Goal: Task Accomplishment & Management: Complete application form

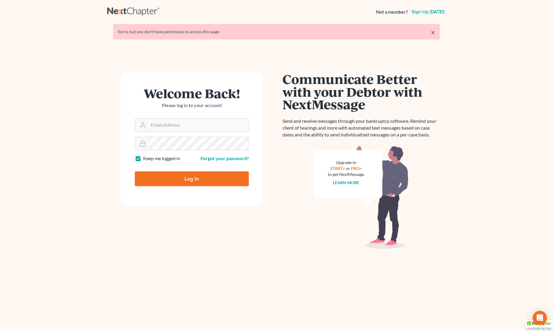
type input "Gary@backuslaw.org"
click at [189, 178] on input "Log In" at bounding box center [192, 179] width 114 height 15
type input "Thinking..."
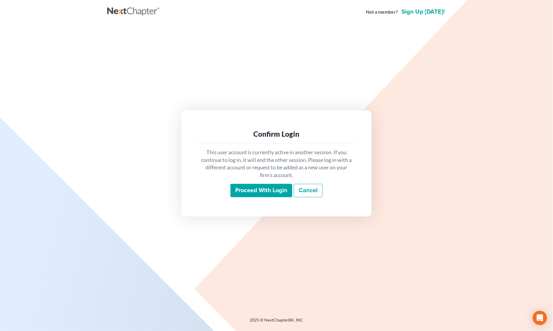
click at [255, 187] on input "Proceed with login" at bounding box center [261, 191] width 62 height 14
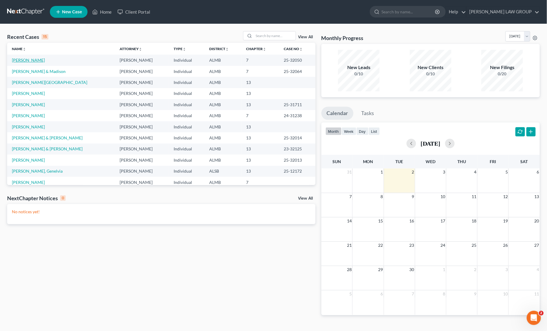
click at [29, 59] on link "[PERSON_NAME]" at bounding box center [28, 60] width 33 height 5
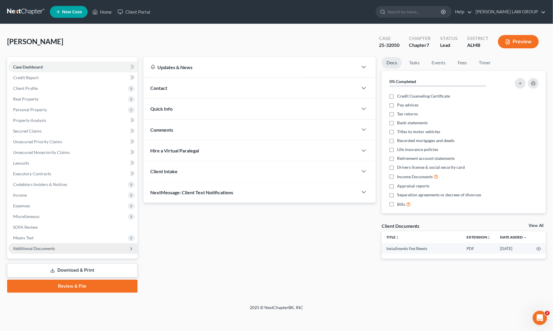
click at [43, 248] on span "Additional Documents" at bounding box center [34, 248] width 42 height 5
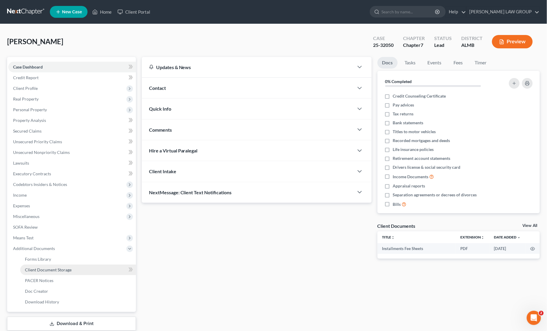
click at [94, 271] on link "Client Document Storage" at bounding box center [78, 270] width 116 height 11
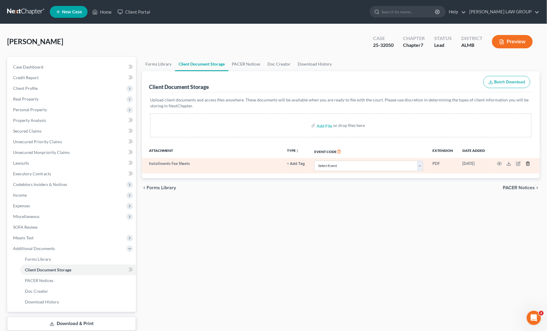
click at [528, 162] on icon "button" at bounding box center [528, 164] width 3 height 4
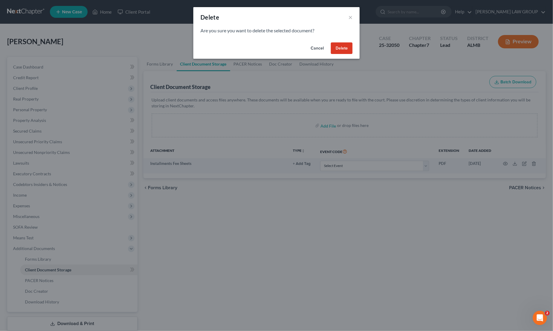
click at [340, 49] on button "Delete" at bounding box center [342, 48] width 22 height 12
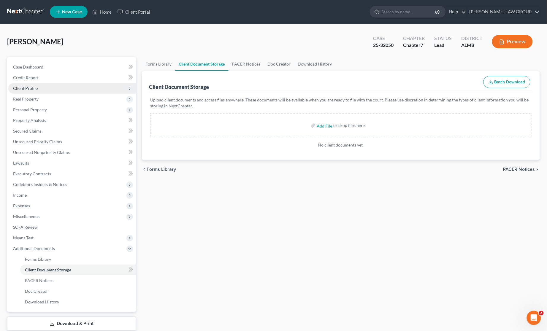
click at [27, 84] on span "Client Profile" at bounding box center [72, 88] width 128 height 11
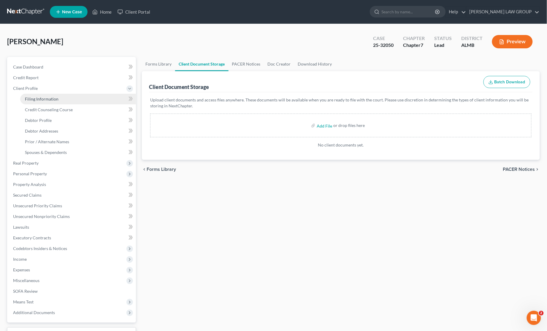
click at [48, 98] on span "Filing Information" at bounding box center [42, 99] width 34 height 5
select select "1"
select select "0"
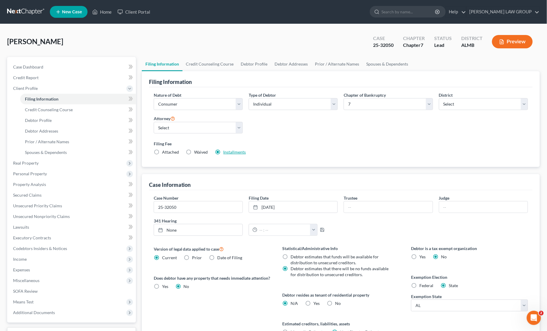
click at [228, 151] on link "Installments" at bounding box center [235, 152] width 23 height 5
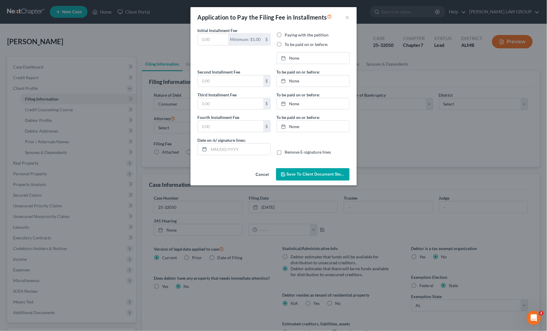
type input "0.00"
radio input "true"
type input "100.00"
type input "138.00"
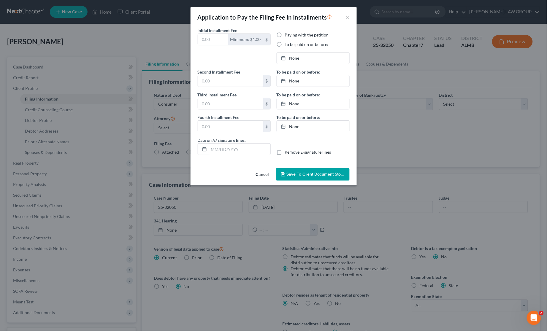
type input "[DATE]"
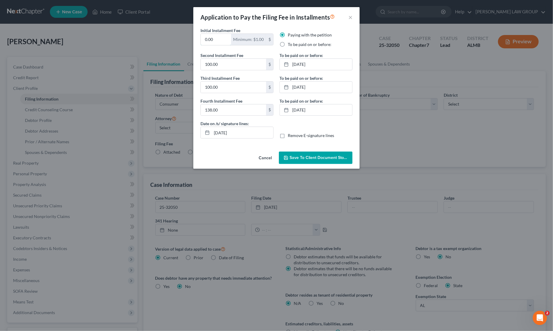
drag, startPoint x: 216, startPoint y: 38, endPoint x: 193, endPoint y: 37, distance: 22.6
click at [193, 37] on div "Initial Installment Fee 0.00 Minimum: $1.00 $ Paying with the petition To be pa…" at bounding box center [276, 88] width 166 height 122
type input "5"
type input "95"
click at [315, 159] on span "Save to Client Document Storage" at bounding box center [321, 157] width 63 height 5
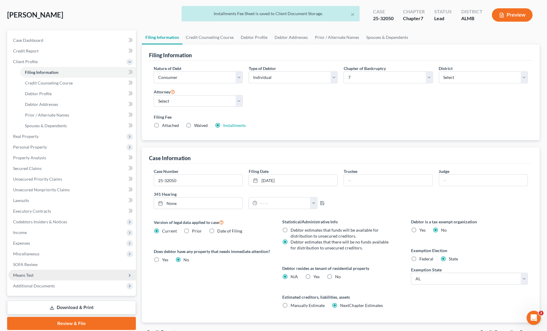
scroll to position [60, 0]
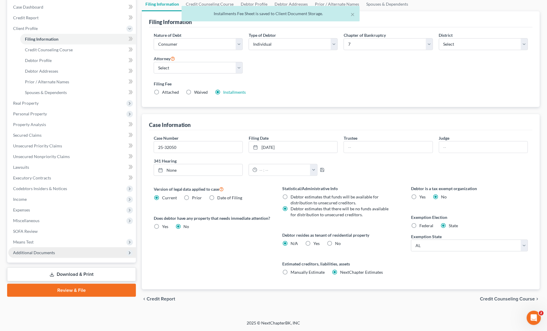
click at [51, 254] on span "Additional Documents" at bounding box center [34, 252] width 42 height 5
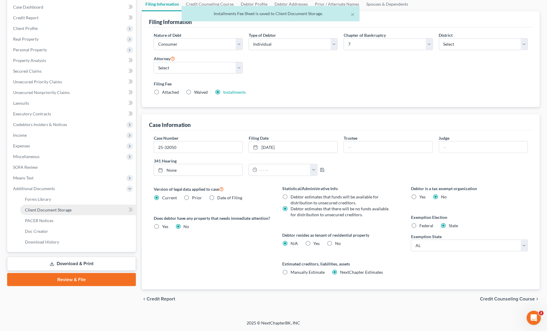
click at [92, 209] on link "Client Document Storage" at bounding box center [78, 210] width 116 height 11
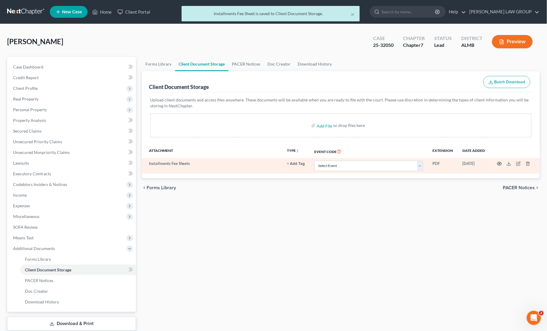
click at [499, 162] on icon "button" at bounding box center [499, 164] width 5 height 5
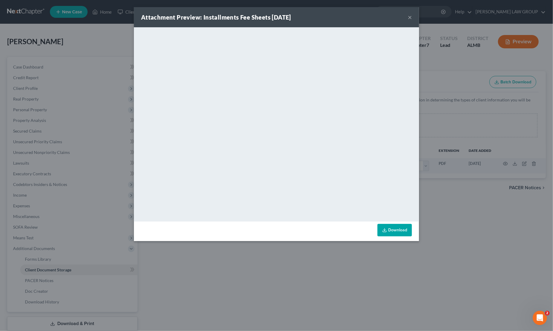
click at [411, 16] on button "×" at bounding box center [410, 17] width 4 height 7
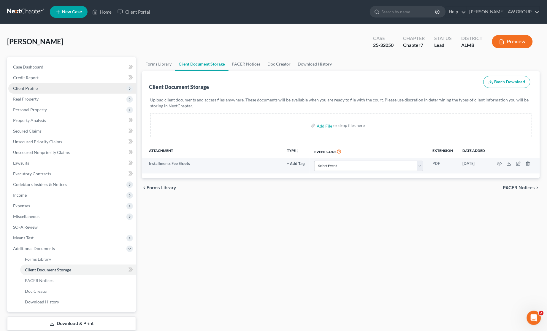
click at [35, 87] on span "Client Profile" at bounding box center [25, 88] width 25 height 5
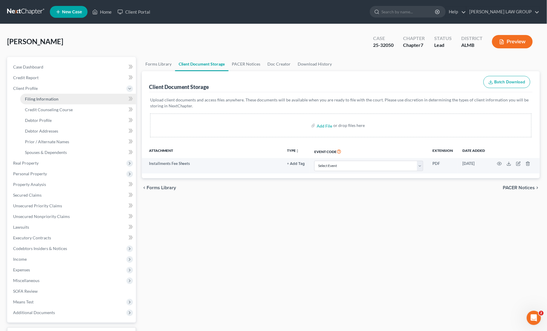
click at [42, 100] on span "Filing Information" at bounding box center [42, 99] width 34 height 5
select select "1"
select select "0"
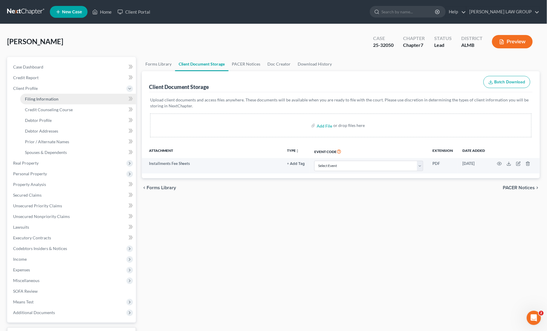
select select "0"
